Goal: Information Seeking & Learning: Learn about a topic

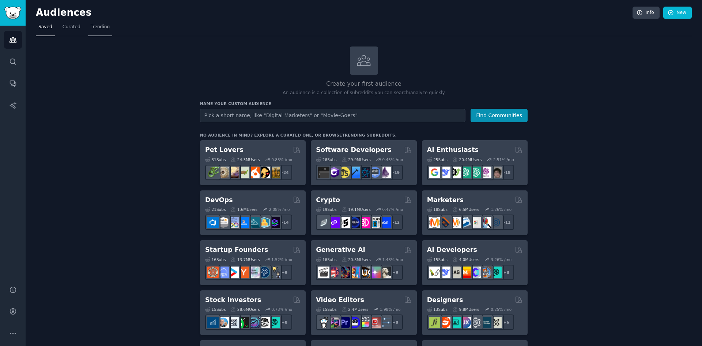
click at [99, 27] on span "Trending" at bounding box center [100, 27] width 19 height 7
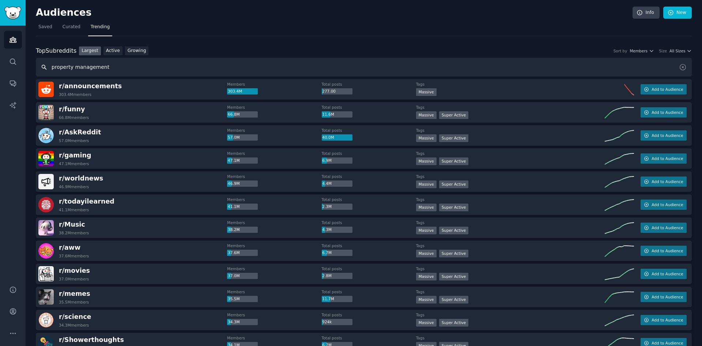
type input "property management"
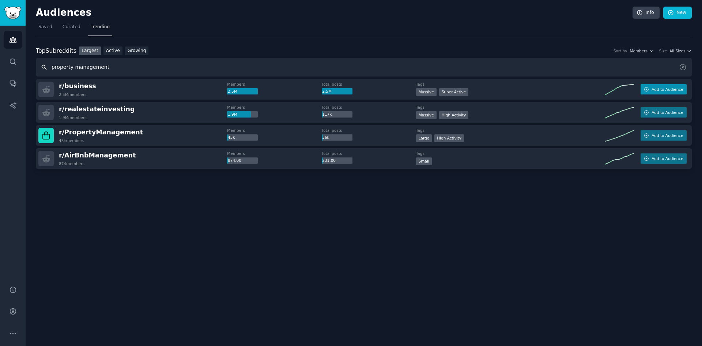
click at [665, 87] on span "Add to Audience" at bounding box center [667, 89] width 31 height 5
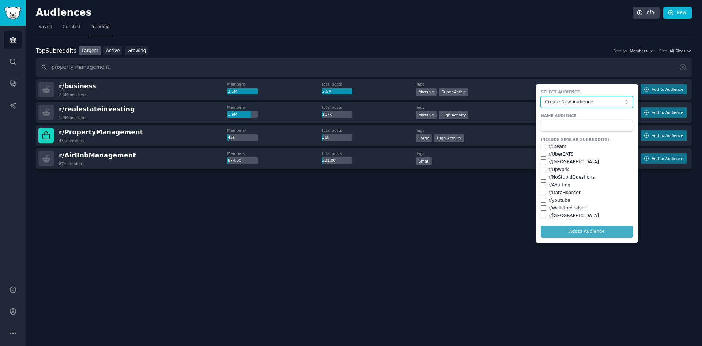
click at [610, 102] on span "Create New Audience" at bounding box center [585, 102] width 80 height 7
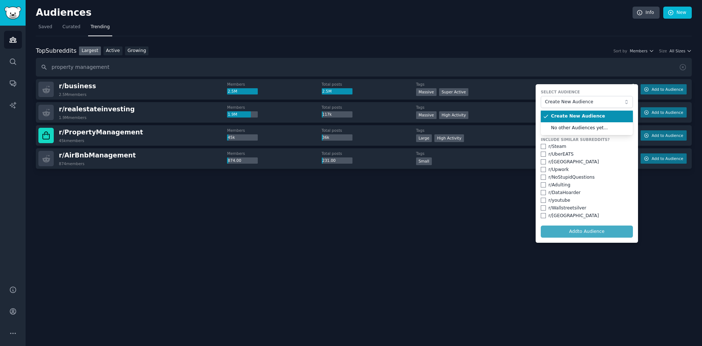
click at [609, 91] on label "Select Audience" at bounding box center [587, 91] width 92 height 5
click at [588, 125] on input "text" at bounding box center [587, 126] width 92 height 12
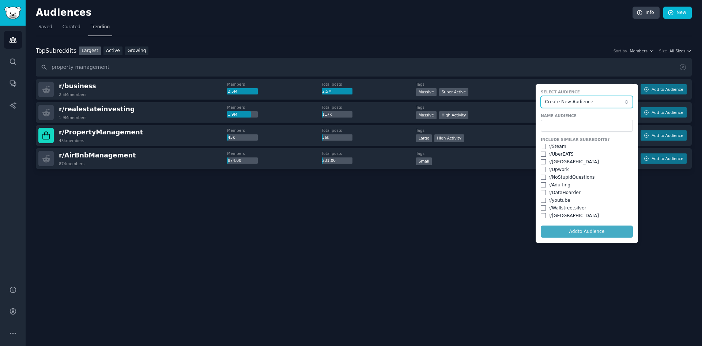
click at [590, 99] on span "Create New Audience" at bounding box center [585, 102] width 80 height 7
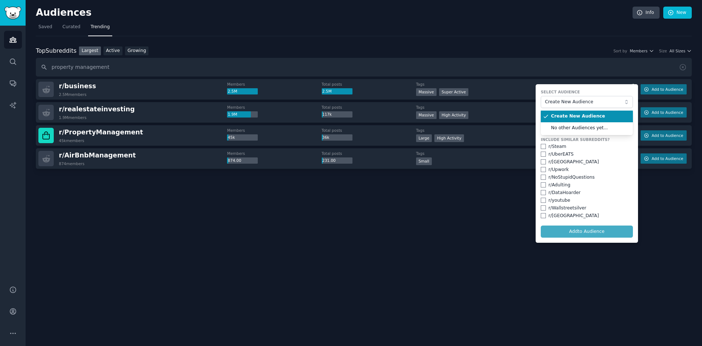
click at [593, 89] on form "Select Audience Create New Audience Create New Audience No other Audiences yet.…" at bounding box center [587, 163] width 102 height 158
click at [603, 235] on form "Select Audience Create New Audience Name Audience Include Similar Subreddits? r…" at bounding box center [587, 163] width 102 height 158
click at [591, 231] on form "Select Audience Create New Audience Name Audience Include Similar Subreddits? r…" at bounding box center [587, 163] width 102 height 158
click at [586, 233] on form "Select Audience Create New Audience Name Audience Include Similar Subreddits? r…" at bounding box center [587, 163] width 102 height 158
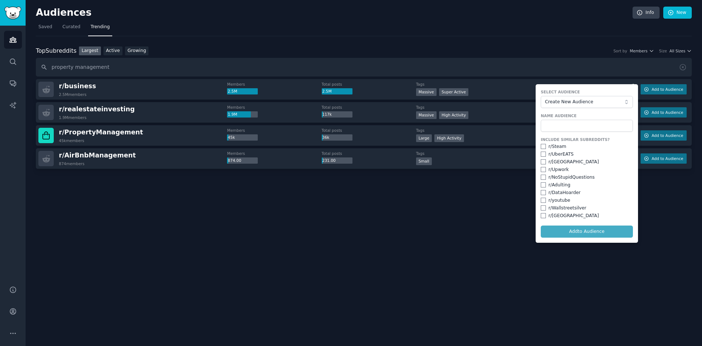
click at [566, 238] on form "Select Audience Create New Audience Name Audience Include Similar Subreddits? r…" at bounding box center [587, 163] width 102 height 158
click at [567, 129] on input "text" at bounding box center [587, 126] width 92 height 12
click at [428, 206] on div at bounding box center [364, 189] width 656 height 41
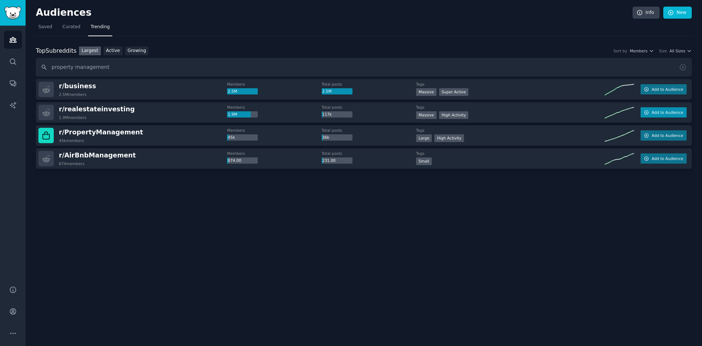
click at [662, 116] on button "Add to Audience" at bounding box center [664, 112] width 46 height 10
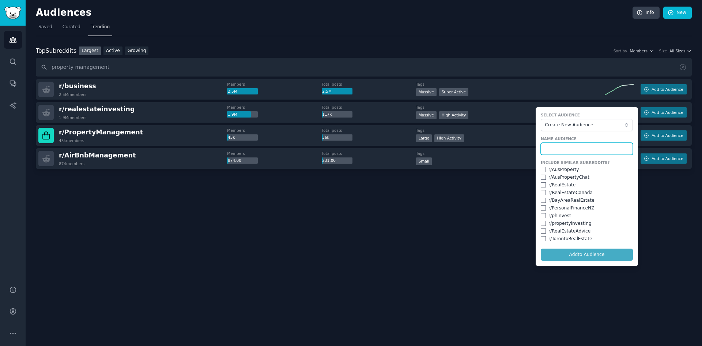
click at [571, 151] on input "text" at bounding box center [587, 149] width 92 height 12
type input "Real Estate"
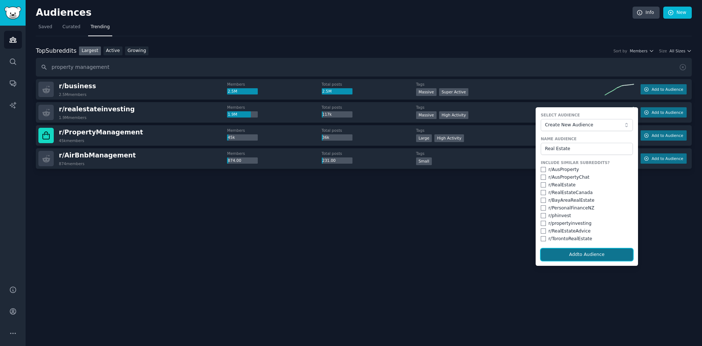
click at [609, 255] on button "Add to Audience" at bounding box center [587, 254] width 92 height 12
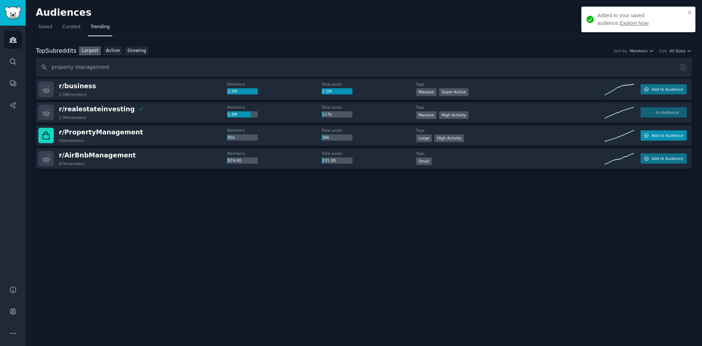
click at [655, 132] on button "Add to Audience" at bounding box center [664, 135] width 46 height 10
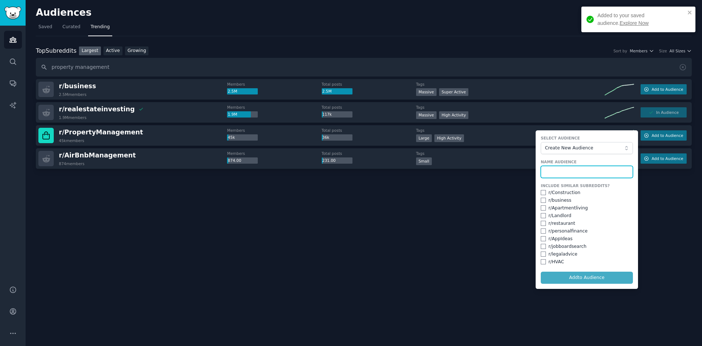
click at [583, 168] on input "text" at bounding box center [587, 172] width 92 height 12
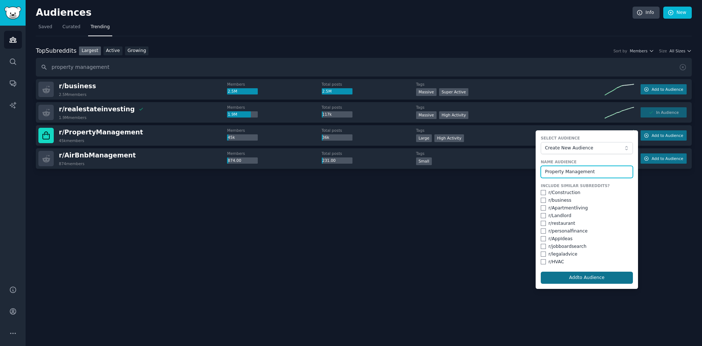
type input "Property Management"
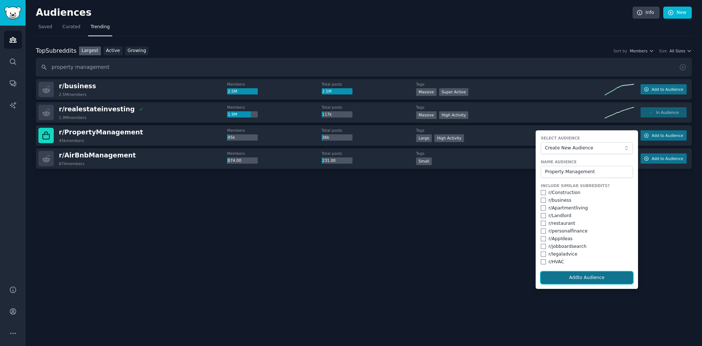
click at [580, 279] on button "Add to Audience" at bounding box center [587, 277] width 92 height 12
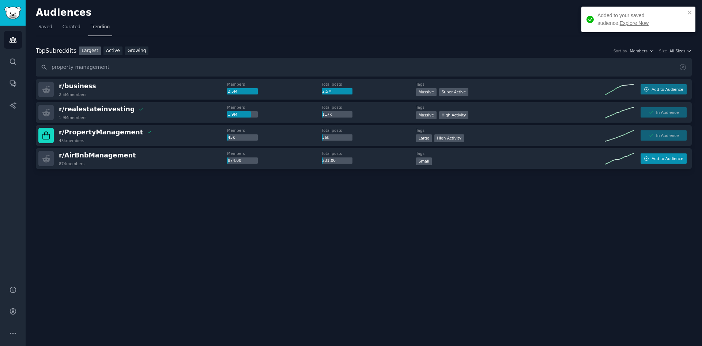
click at [672, 159] on span "Add to Audience" at bounding box center [667, 158] width 31 height 5
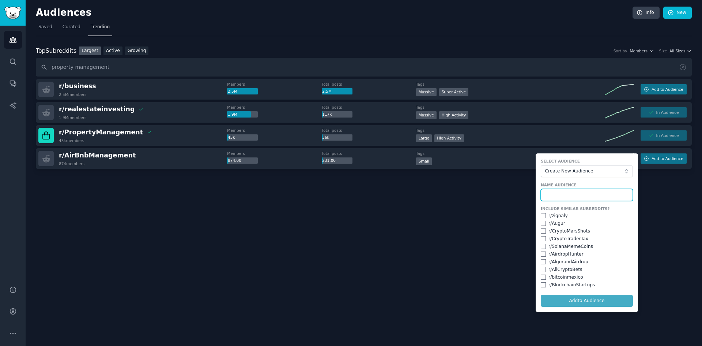
click at [554, 190] on input "text" at bounding box center [587, 195] width 92 height 12
type input "Airbnb Management"
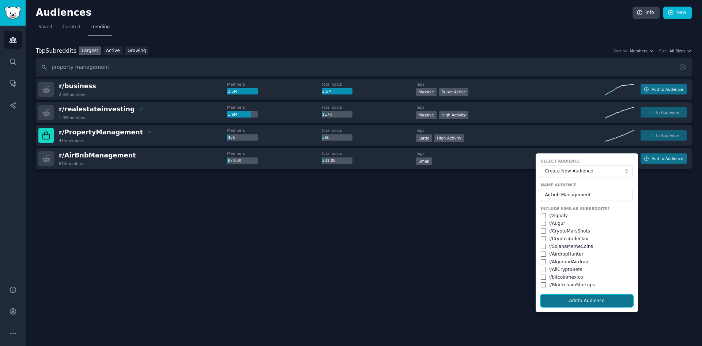
click at [588, 299] on button "Add to Audience" at bounding box center [587, 300] width 92 height 12
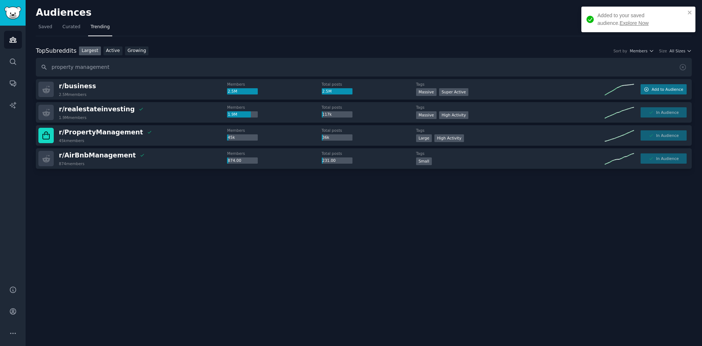
click at [419, 267] on div "Audiences Info New Saved Curated Trending Top Subreddits Top Subreddits Largest…" at bounding box center [364, 173] width 677 height 346
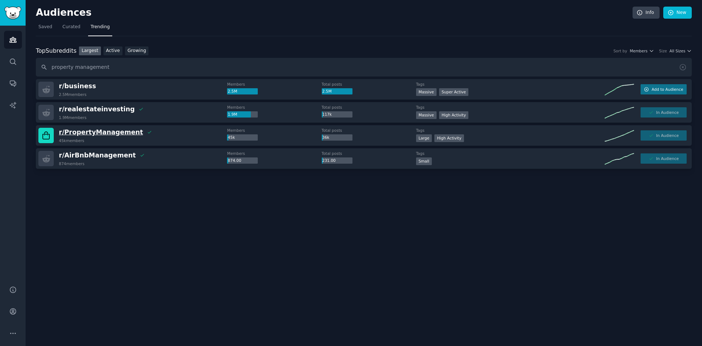
click at [103, 133] on span "r/ PropertyManagement" at bounding box center [101, 131] width 84 height 7
click at [110, 133] on span "r/ PropertyManagement" at bounding box center [101, 131] width 84 height 7
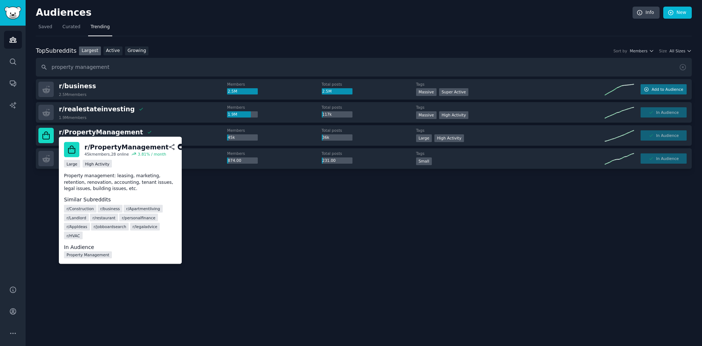
click at [72, 147] on img at bounding box center [71, 149] width 15 height 15
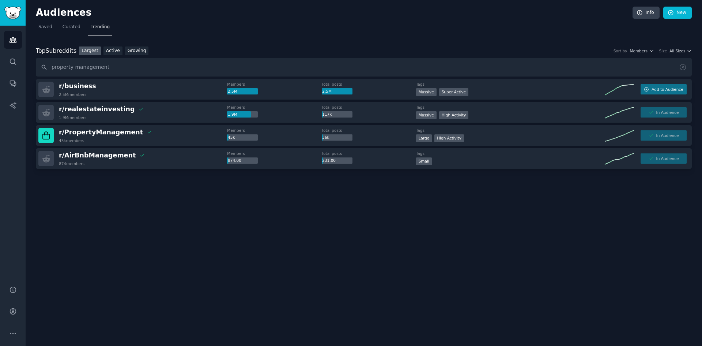
click at [47, 137] on img at bounding box center [45, 135] width 15 height 15
click at [48, 137] on img at bounding box center [45, 135] width 15 height 15
click at [47, 29] on span "Saved" at bounding box center [45, 27] width 14 height 7
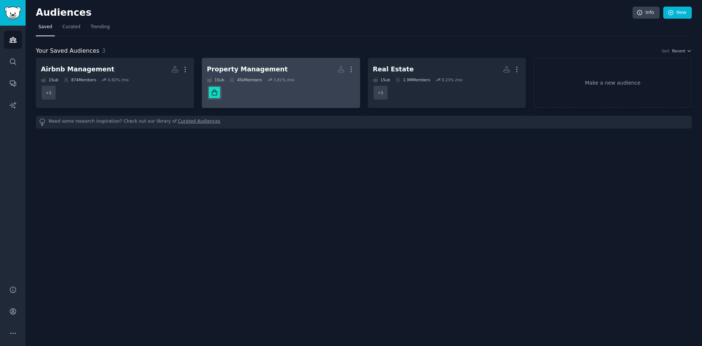
click at [259, 89] on dd at bounding box center [281, 92] width 148 height 20
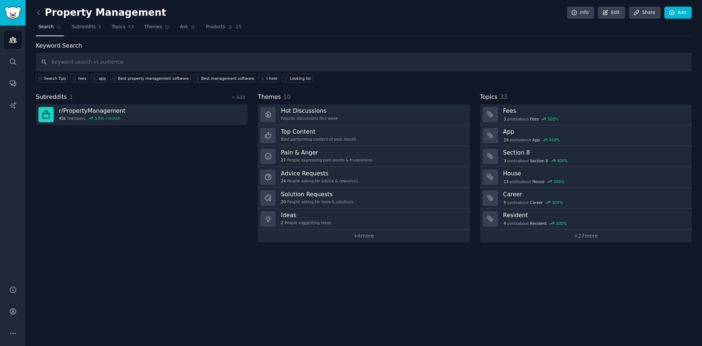
click at [73, 63] on input "text" at bounding box center [364, 62] width 656 height 19
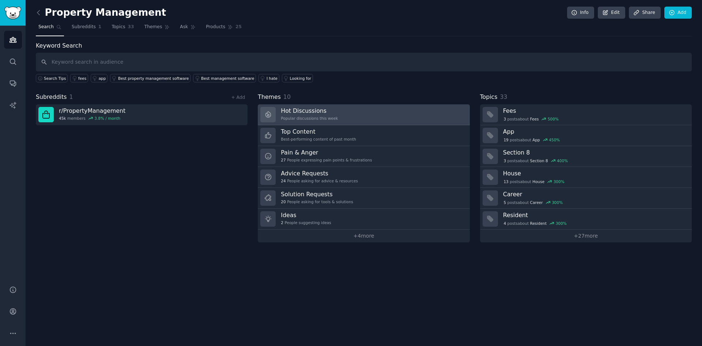
click at [341, 119] on link "Hot Discussions Popular discussions this week" at bounding box center [364, 114] width 212 height 21
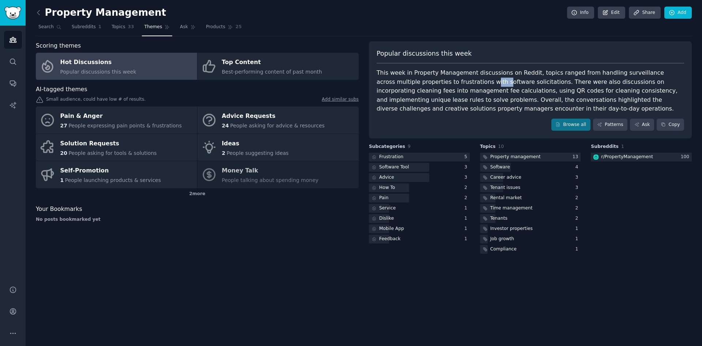
drag, startPoint x: 446, startPoint y: 83, endPoint x: 462, endPoint y: 83, distance: 15.4
click at [460, 83] on div "This week in Property Management discussions on Reddit, topics ranged from hand…" at bounding box center [531, 90] width 308 height 45
click at [484, 83] on div "This week in Property Management discussions on Reddit, topics ranged from hand…" at bounding box center [531, 90] width 308 height 45
click at [508, 82] on div "This week in Property Management discussions on Reddit, topics ranged from hand…" at bounding box center [531, 90] width 308 height 45
drag, startPoint x: 522, startPoint y: 80, endPoint x: 530, endPoint y: 80, distance: 8.0
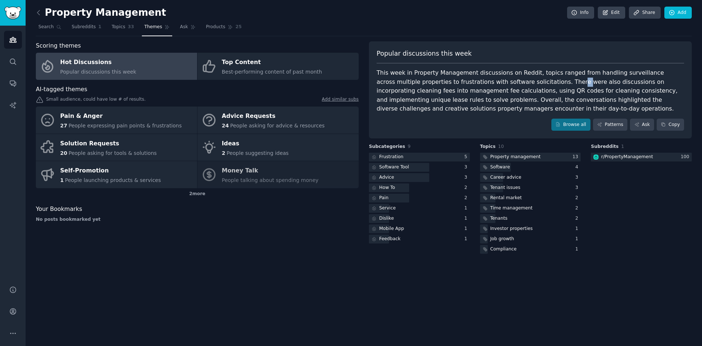
click at [530, 80] on div "This week in Property Management discussions on Reddit, topics ranged from hand…" at bounding box center [531, 90] width 308 height 45
click at [554, 86] on div "This week in Property Management discussions on Reddit, topics ranged from hand…" at bounding box center [531, 90] width 308 height 45
click at [394, 159] on div "Frustration" at bounding box center [391, 157] width 24 height 7
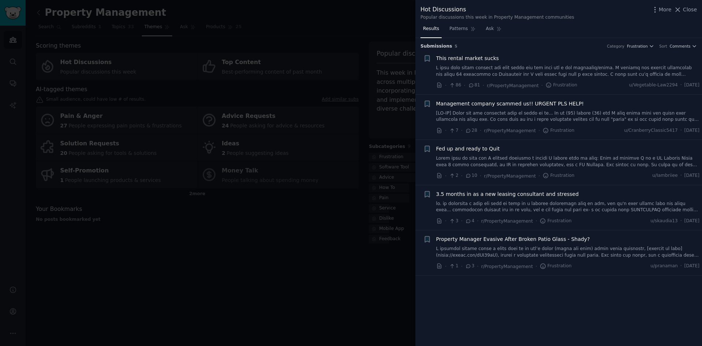
click at [288, 262] on div at bounding box center [351, 173] width 702 height 346
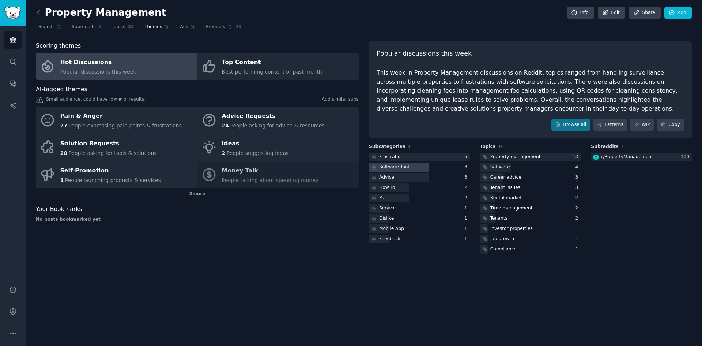
click at [406, 169] on div "Software Tool" at bounding box center [394, 167] width 30 height 7
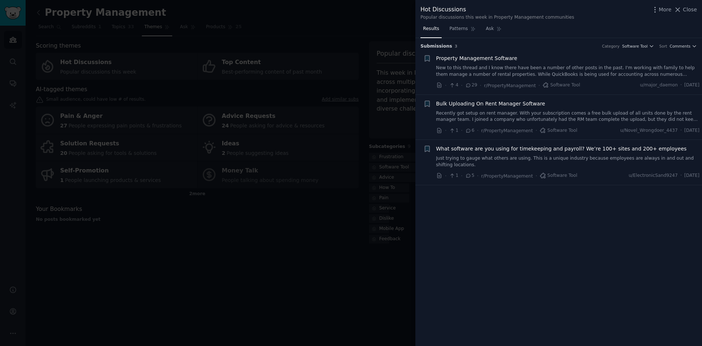
click at [515, 72] on link "New to this thread and I know there have been a number of other posts in the pa…" at bounding box center [568, 71] width 264 height 13
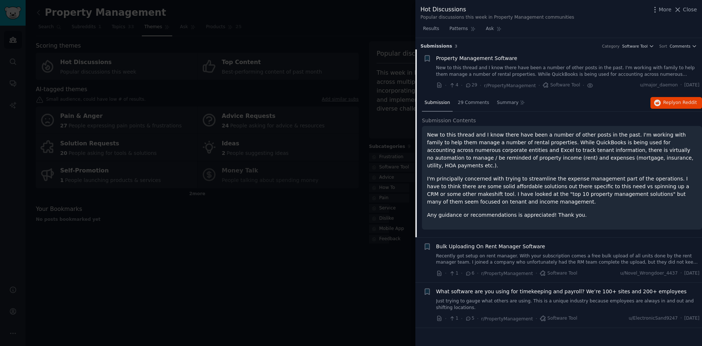
click at [494, 253] on link "Recently got setup on rent manager. With your subscription comes a free bulk up…" at bounding box center [568, 259] width 264 height 13
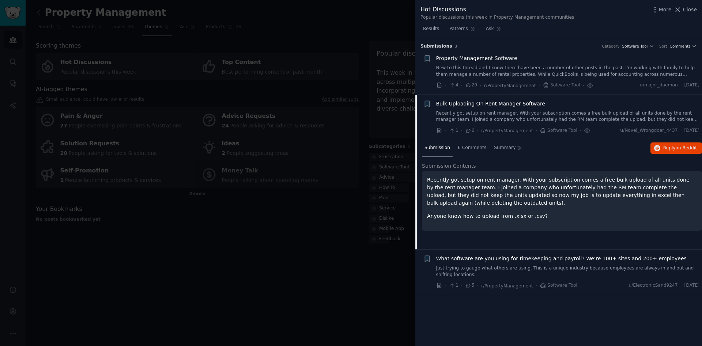
click at [470, 85] on icon at bounding box center [468, 85] width 7 height 5
click at [497, 70] on link "New to this thread and I know there have been a number of other posts in the pa…" at bounding box center [568, 71] width 264 height 13
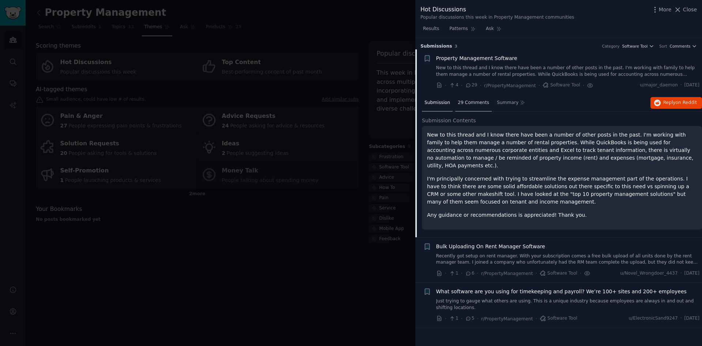
click at [467, 101] on span "29 Comments" at bounding box center [473, 102] width 31 height 7
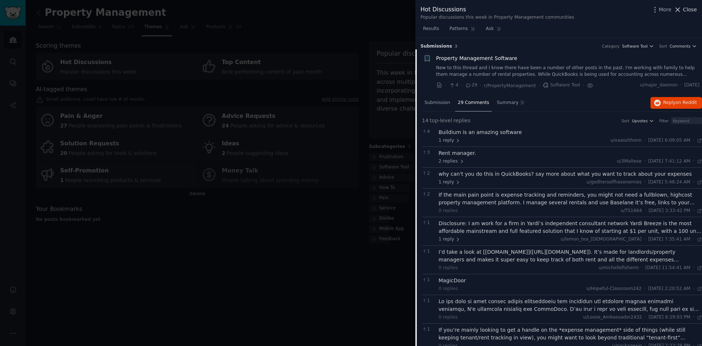
click at [689, 10] on span "Close" at bounding box center [690, 10] width 14 height 8
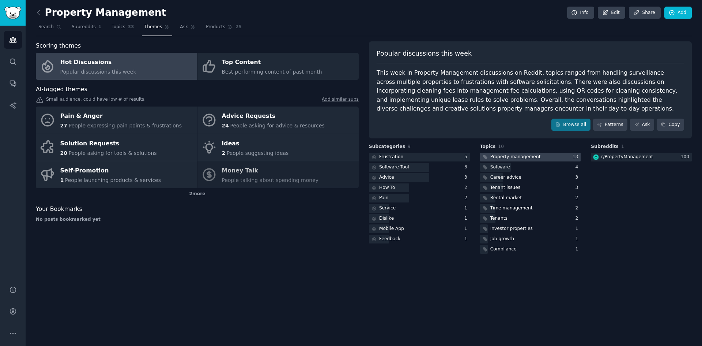
click at [515, 160] on div "Property management" at bounding box center [515, 157] width 50 height 7
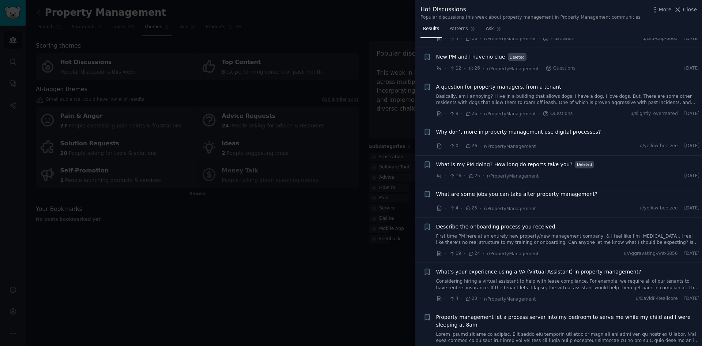
scroll to position [1024, 0]
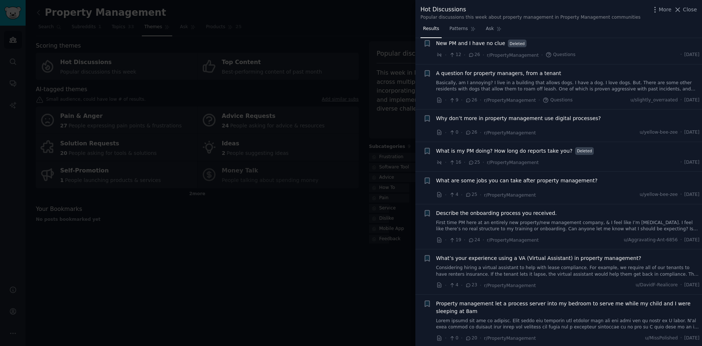
click at [549, 158] on div "· 16 · 25 · r/PropertyManagement · [DATE]" at bounding box center [568, 162] width 264 height 8
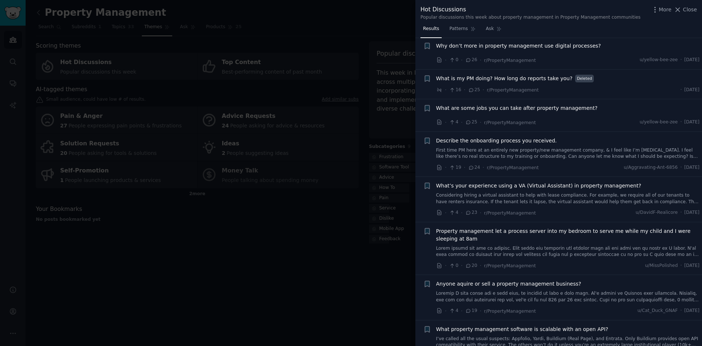
scroll to position [1097, 0]
click at [543, 191] on link "Considering hiring a virtual assistant to help with lease compliance. For examp…" at bounding box center [568, 197] width 264 height 13
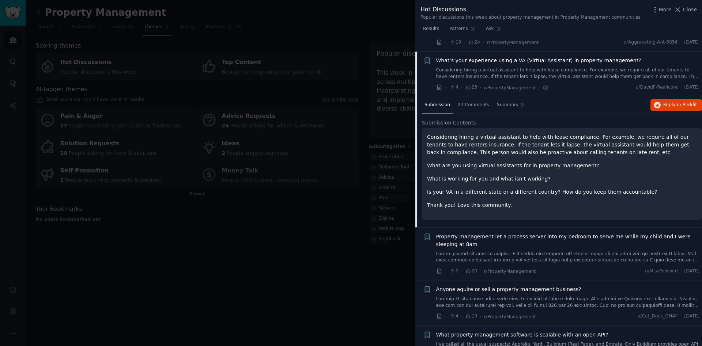
scroll to position [1228, 0]
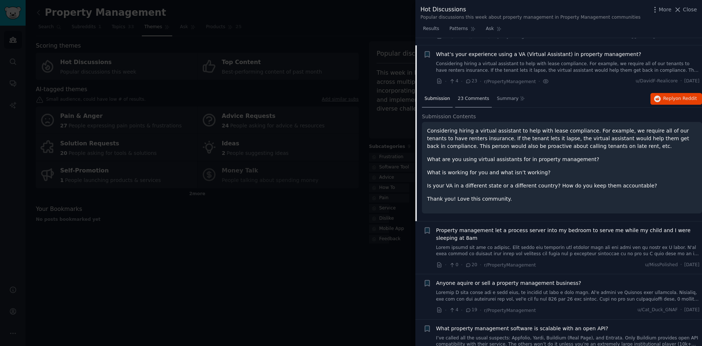
click at [469, 95] on span "23 Comments" at bounding box center [473, 98] width 31 height 7
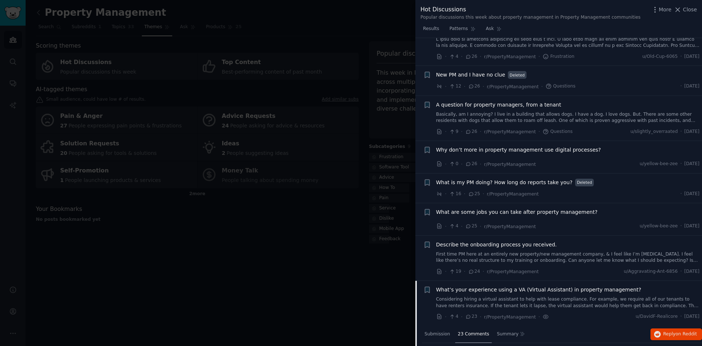
scroll to position [899, 0]
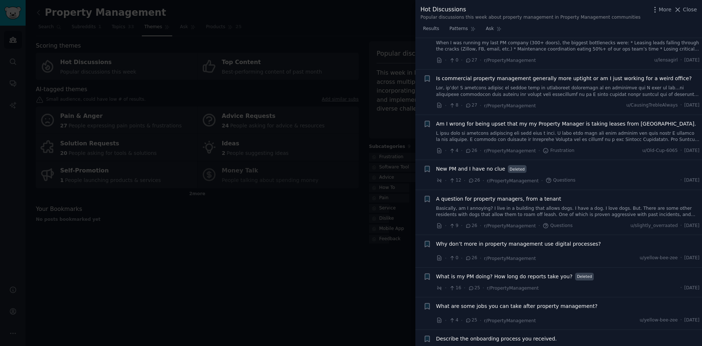
click at [699, 9] on div "Hot Discussions Popular discussions this week about property management in Prop…" at bounding box center [559, 11] width 287 height 23
click at [695, 8] on span "Close" at bounding box center [690, 10] width 14 height 8
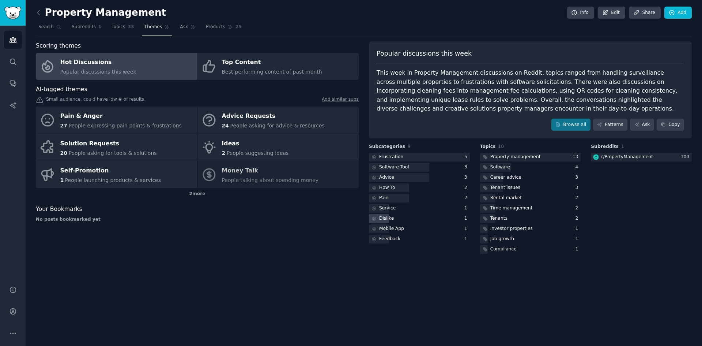
click at [385, 217] on div "Dislike" at bounding box center [386, 218] width 15 height 7
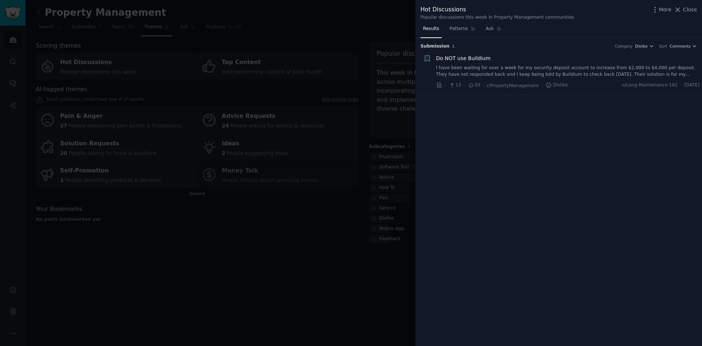
click at [334, 279] on div at bounding box center [351, 173] width 702 height 346
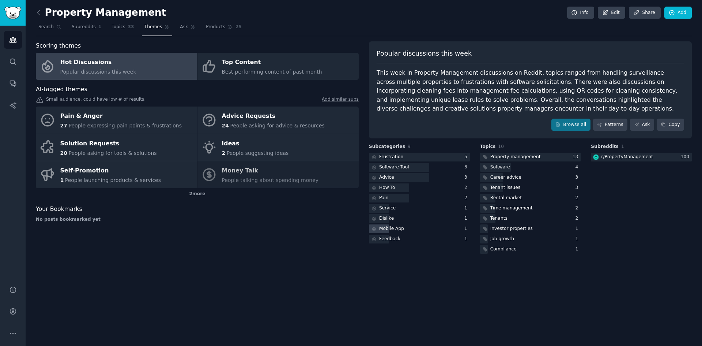
click at [390, 228] on div "Mobile App" at bounding box center [391, 228] width 25 height 7
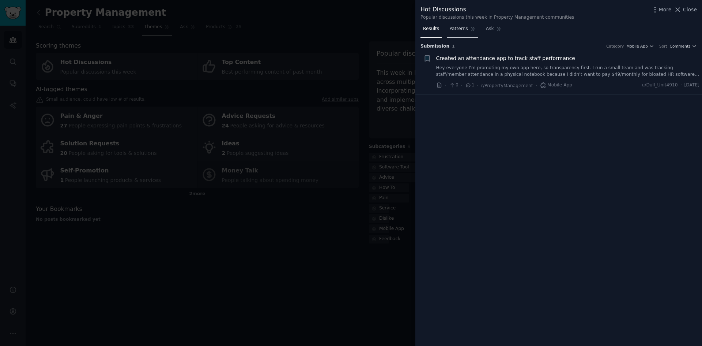
click at [460, 32] on span "Patterns" at bounding box center [459, 29] width 18 height 7
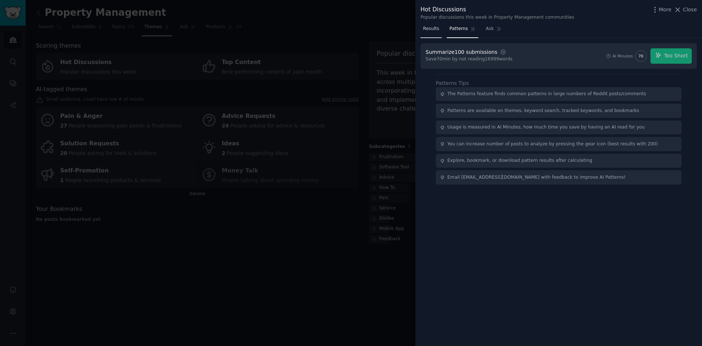
click at [429, 30] on span "Results" at bounding box center [431, 29] width 16 height 7
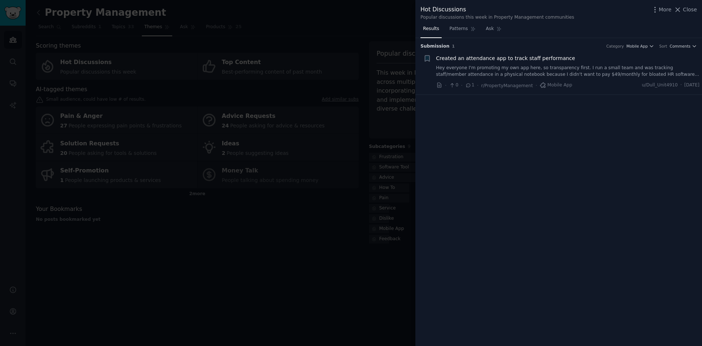
click at [484, 68] on link "Hey everyone I'm promoting my own app here, so transparency first. I run a smal…" at bounding box center [568, 71] width 264 height 13
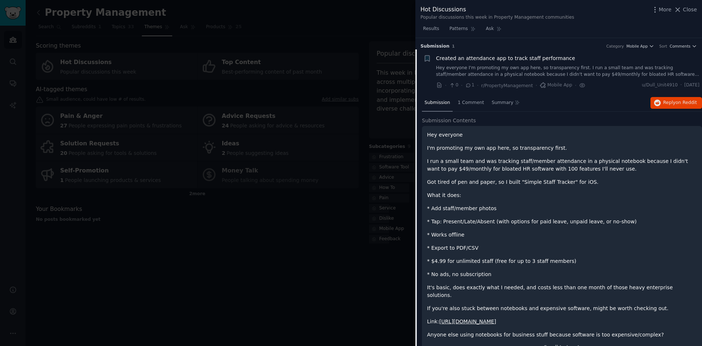
scroll to position [10, 0]
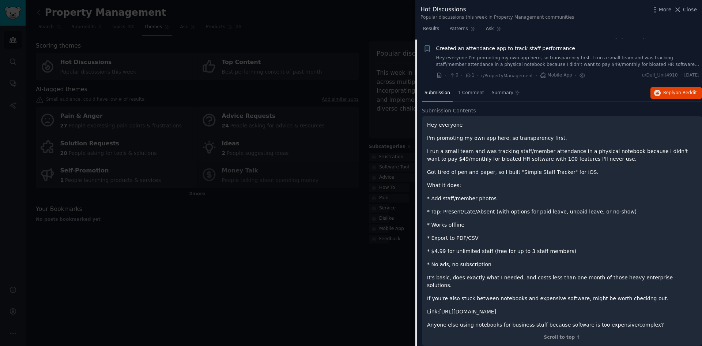
click at [309, 275] on div at bounding box center [351, 173] width 702 height 346
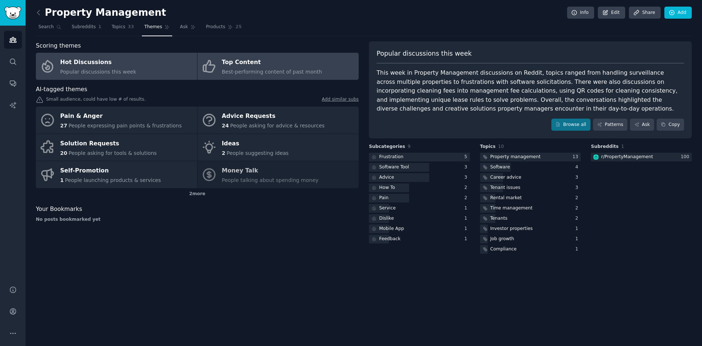
click at [248, 65] on div "Top Content" at bounding box center [272, 63] width 100 height 12
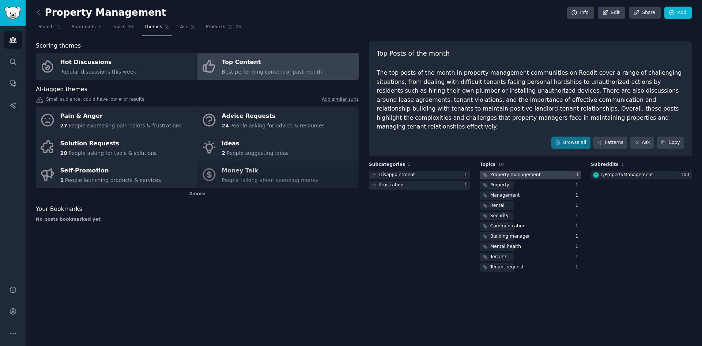
click at [500, 172] on div "Property management" at bounding box center [515, 175] width 50 height 7
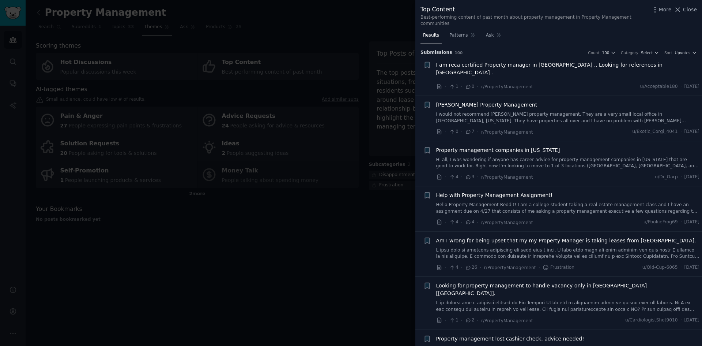
click at [343, 252] on div at bounding box center [351, 173] width 702 height 346
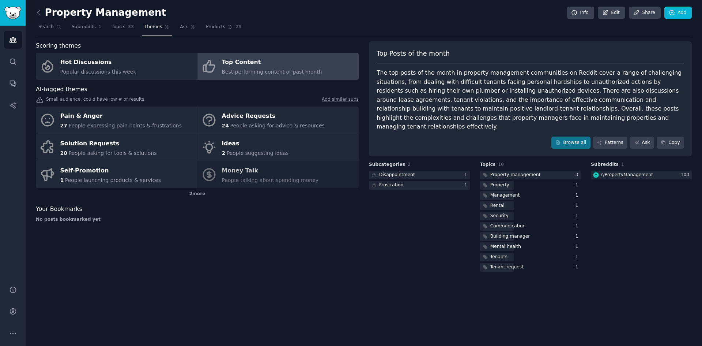
click at [379, 228] on div "Subcategories 2 Disappointment 1 Frustration 1" at bounding box center [419, 217] width 101 height 112
click at [579, 136] on link "Browse all" at bounding box center [571, 142] width 39 height 12
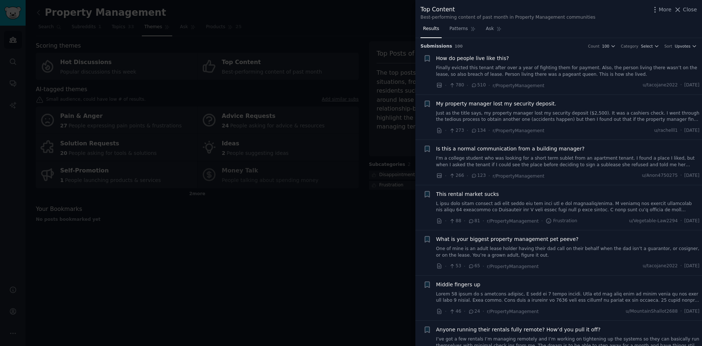
click at [302, 253] on div at bounding box center [351, 173] width 702 height 346
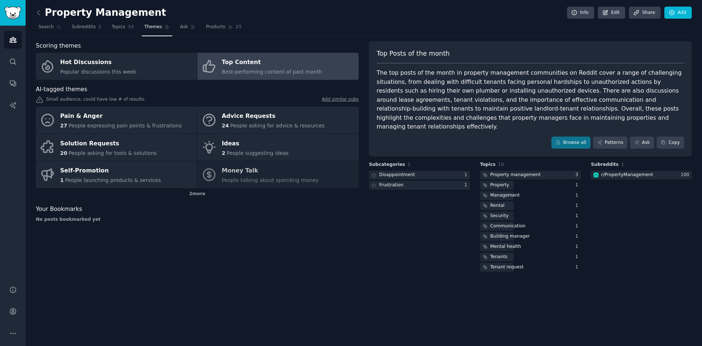
click at [360, 234] on div "Scoring themes Hot Discussions Popular discussions this week Top Content Best-p…" at bounding box center [364, 157] width 656 height 232
click at [85, 27] on span "Subreddits" at bounding box center [84, 27] width 24 height 7
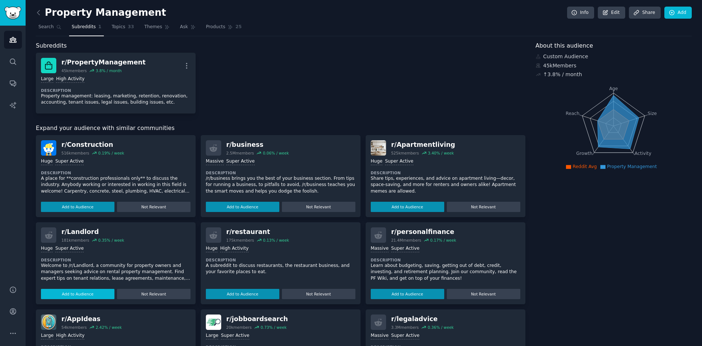
click at [86, 293] on button "Add to Audience" at bounding box center [78, 294] width 74 height 10
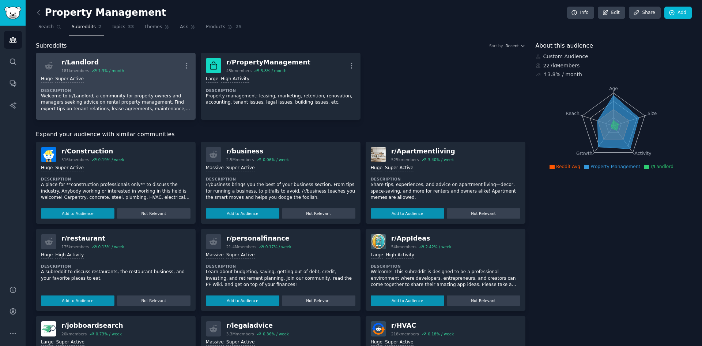
click at [133, 85] on div "Huge Super Active Description Welcome to /r/Landlord, a community for property …" at bounding box center [116, 93] width 150 height 41
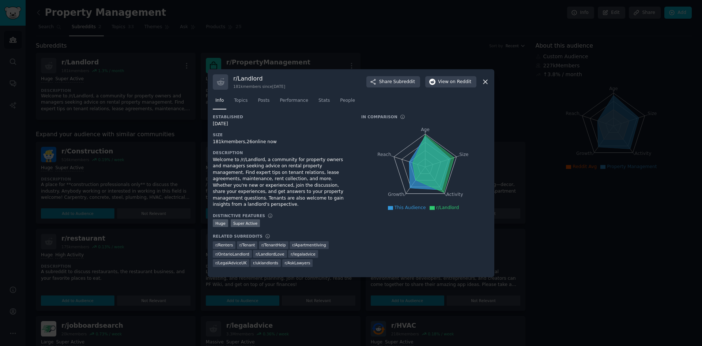
click at [486, 83] on icon at bounding box center [486, 82] width 8 height 8
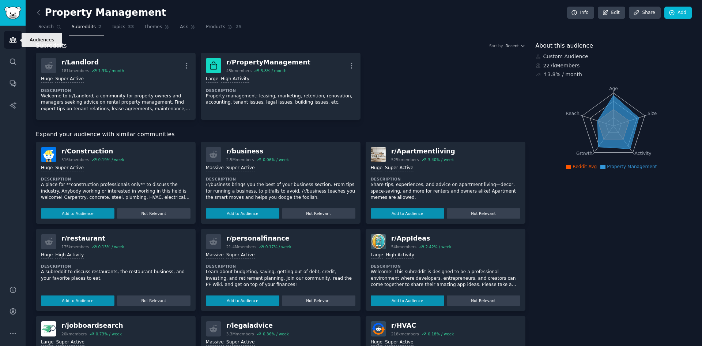
click at [14, 42] on icon "Sidebar" at bounding box center [13, 39] width 7 height 5
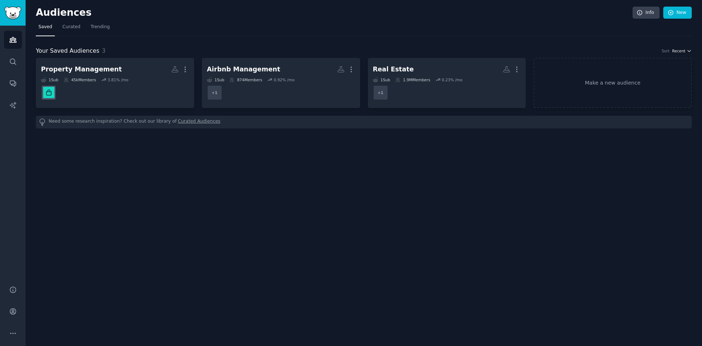
click at [689, 52] on icon "button" at bounding box center [689, 50] width 3 height 1
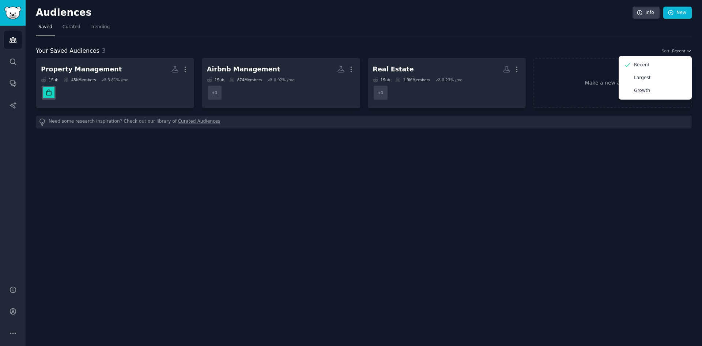
click at [392, 180] on div "Audiences Info New Saved Curated Trending Your Saved Audiences 3 Sort Recent Re…" at bounding box center [364, 173] width 677 height 346
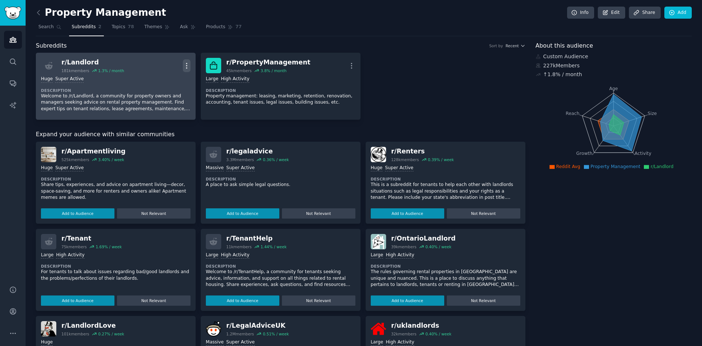
click at [185, 65] on icon "button" at bounding box center [187, 66] width 8 height 8
click at [93, 89] on dt "Description" at bounding box center [116, 90] width 150 height 5
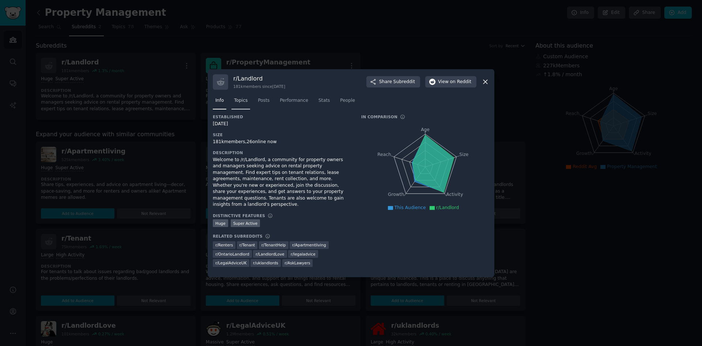
click at [242, 108] on link "Topics" at bounding box center [241, 102] width 19 height 15
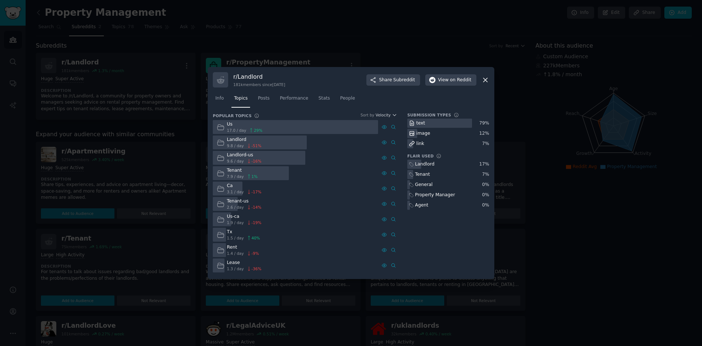
click at [440, 125] on div at bounding box center [439, 123] width 65 height 9
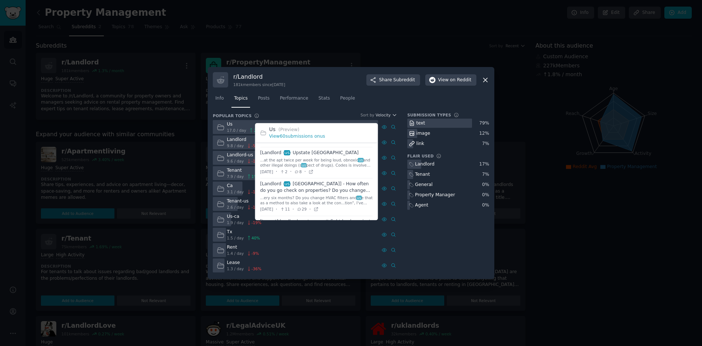
scroll to position [37, 0]
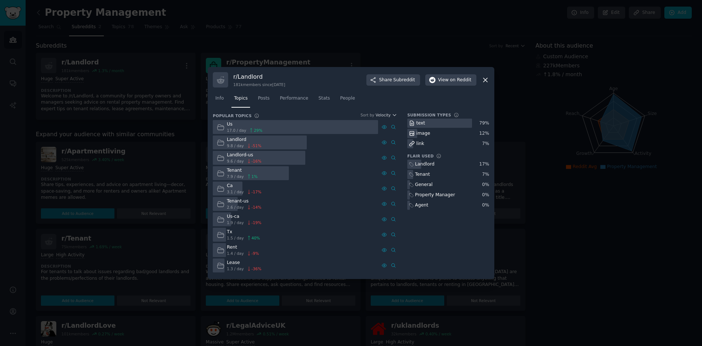
click at [325, 80] on div "r/ Landlord 181k members since [DATE] Share Subreddit View on Reddit" at bounding box center [351, 79] width 277 height 15
click at [490, 78] on div "r/ Landlord 181k members since [DATE] Share Subreddit View on Reddit Info Topic…" at bounding box center [351, 173] width 287 height 212
click at [482, 80] on icon at bounding box center [486, 80] width 8 height 8
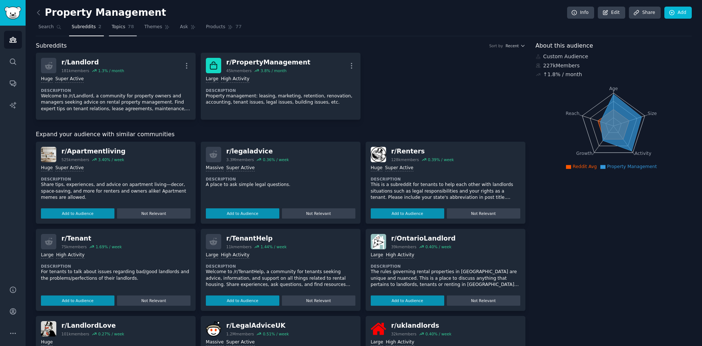
drag, startPoint x: 114, startPoint y: 29, endPoint x: 120, endPoint y: 31, distance: 6.1
click at [114, 29] on span "Topics" at bounding box center [119, 27] width 14 height 7
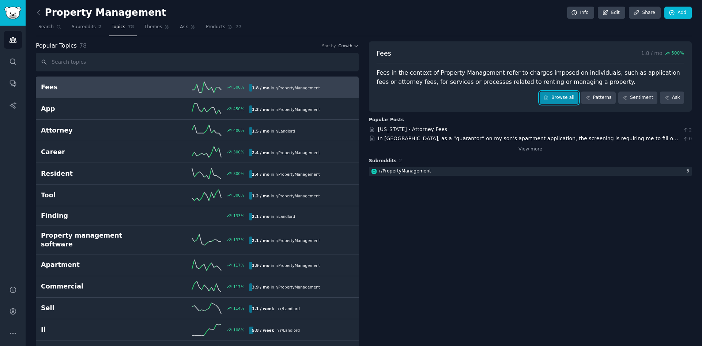
click at [556, 96] on link "Browse all" at bounding box center [559, 97] width 39 height 12
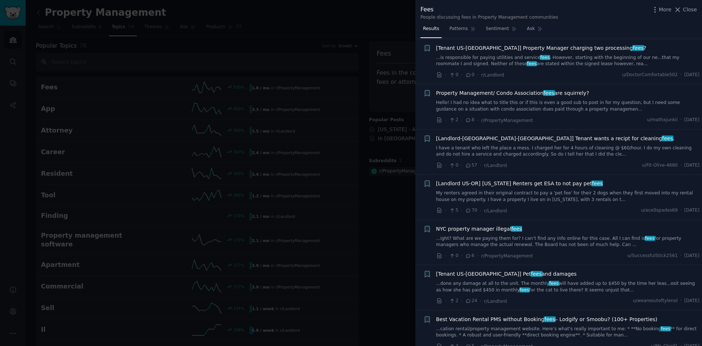
scroll to position [183, 0]
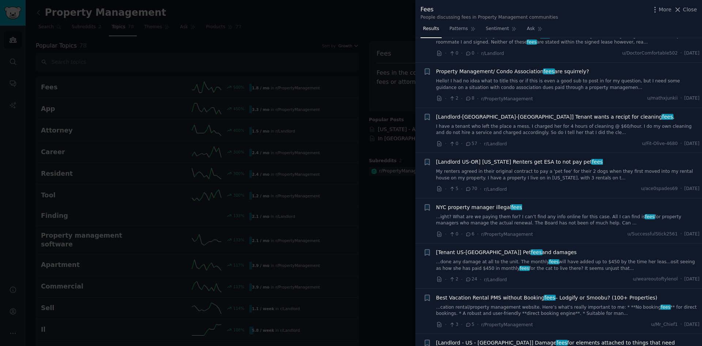
click at [497, 172] on link "My renters agreed in their original contract to pay a 'pet fee' for their 2 dog…" at bounding box center [568, 174] width 264 height 13
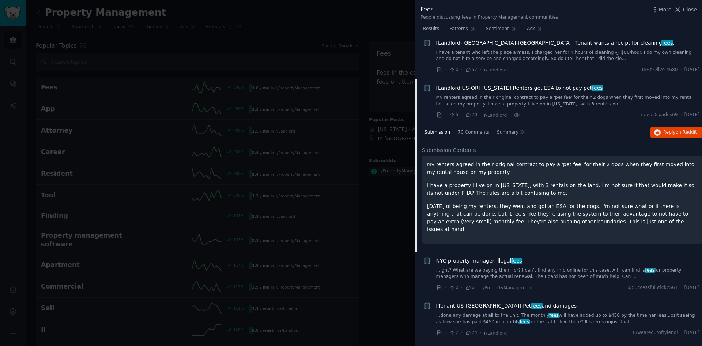
scroll to position [290, 0]
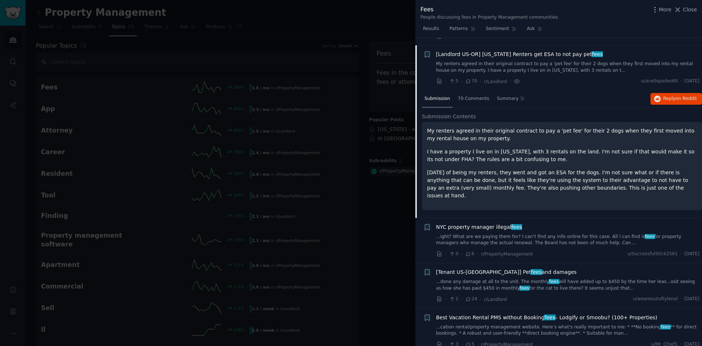
click at [307, 13] on div at bounding box center [351, 173] width 702 height 346
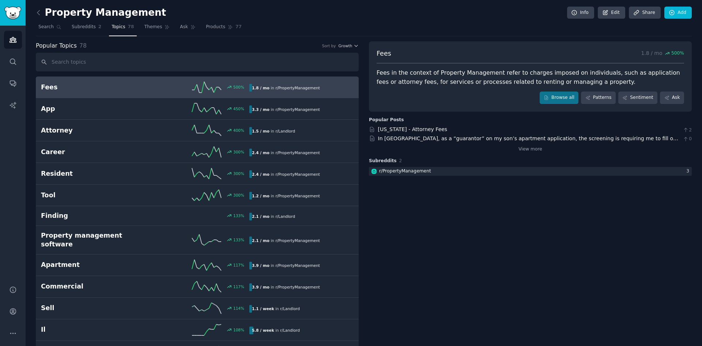
click at [78, 21] on div "Property Management Info Edit Share Add" at bounding box center [364, 14] width 656 height 15
click at [81, 26] on span "Subreddits" at bounding box center [84, 27] width 24 height 7
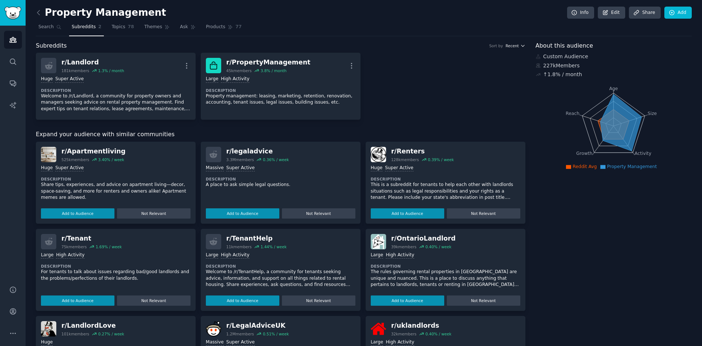
click at [521, 45] on icon "button" at bounding box center [522, 45] width 5 height 5
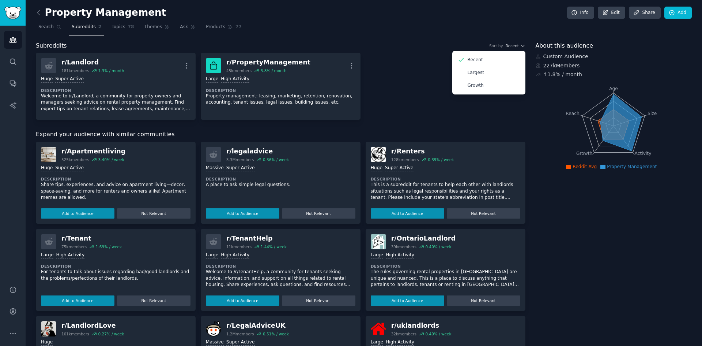
click at [425, 84] on div "r/ Landlord 181k members 1.3 % / month More Huge Super Active Description Welco…" at bounding box center [281, 86] width 490 height 67
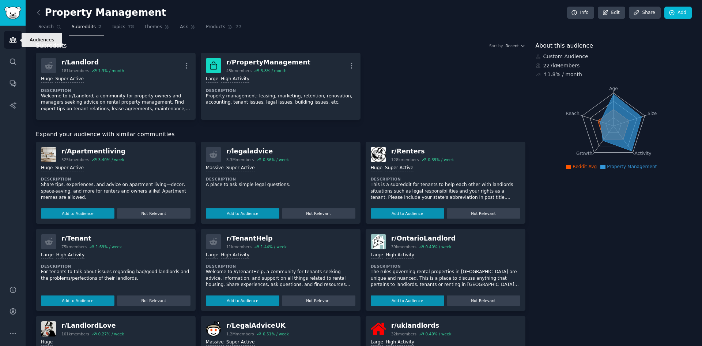
click at [14, 40] on icon "Sidebar" at bounding box center [13, 40] width 8 height 8
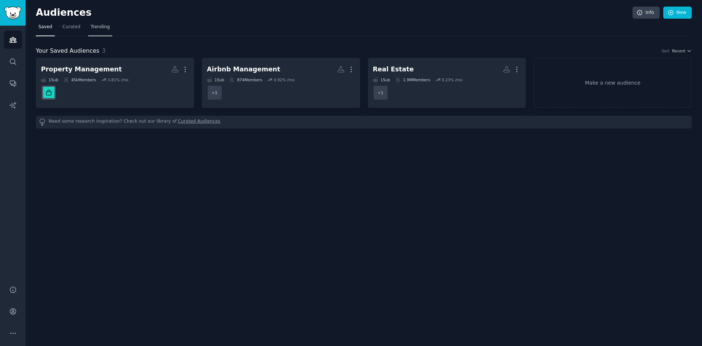
click at [103, 29] on span "Trending" at bounding box center [100, 27] width 19 height 7
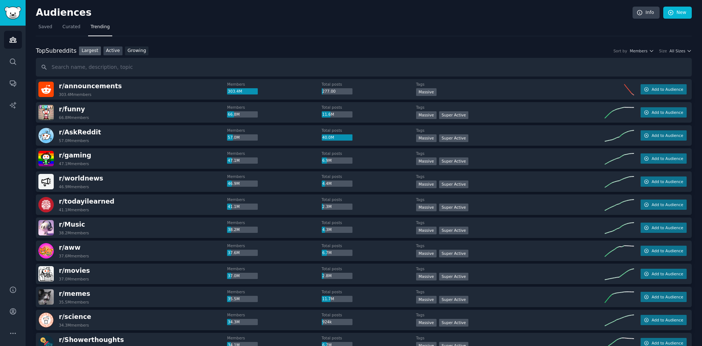
click at [109, 53] on link "Active" at bounding box center [113, 50] width 19 height 9
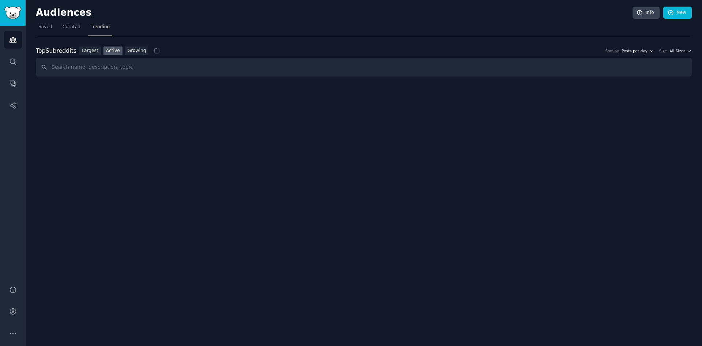
click at [654, 50] on icon "button" at bounding box center [651, 50] width 5 height 5
click at [691, 48] on icon "button" at bounding box center [689, 50] width 5 height 5
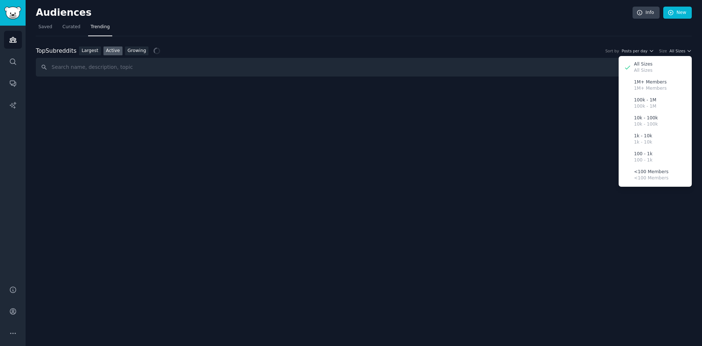
click at [541, 121] on div "Audiences Info New Saved Curated Trending Top Subreddits Top Subreddits Largest…" at bounding box center [364, 173] width 677 height 346
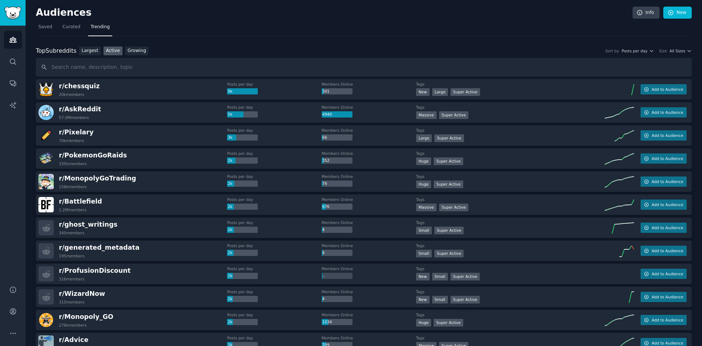
click at [252, 46] on div "Top Subreddits Top Subreddits Largest Active Growing Sort by Posts per day Size…" at bounding box center [364, 50] width 656 height 9
click at [47, 26] on span "Saved" at bounding box center [45, 27] width 14 height 7
